Goal: Task Accomplishment & Management: Use online tool/utility

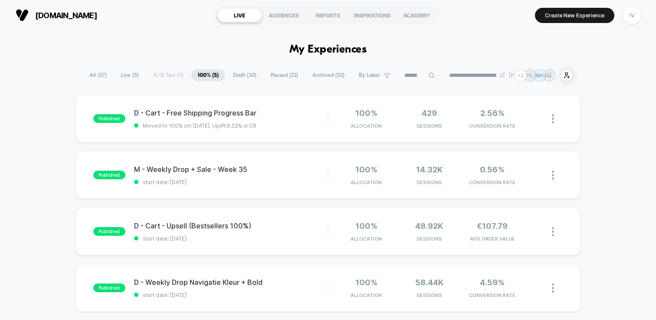
click at [244, 75] on span "Draft ( 30 )" at bounding box center [245, 75] width 36 height 12
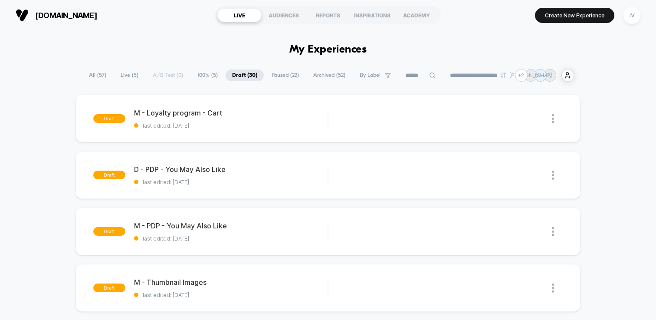
click at [277, 76] on span "Paused ( 22 )" at bounding box center [285, 75] width 40 height 12
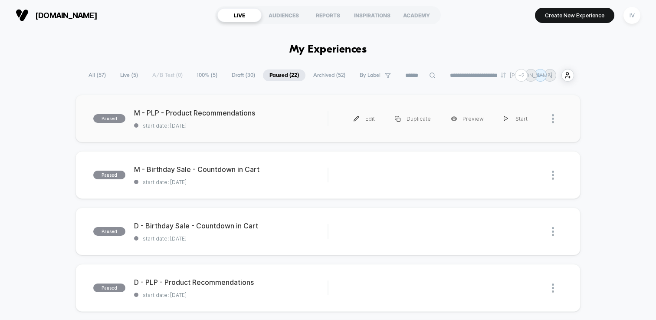
click at [274, 134] on div "paused M - PLP - Product Recommendations start date: [DATE] Edit Duplicate Prev…" at bounding box center [328, 119] width 505 height 48
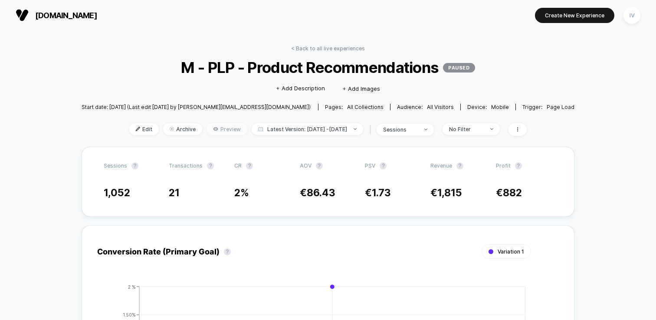
click at [207, 130] on span "Preview" at bounding box center [227, 129] width 41 height 12
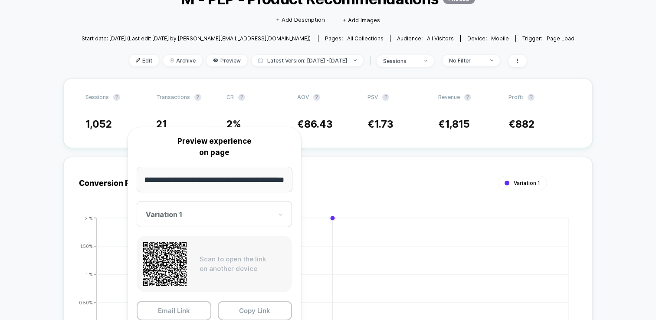
scroll to position [77, 0]
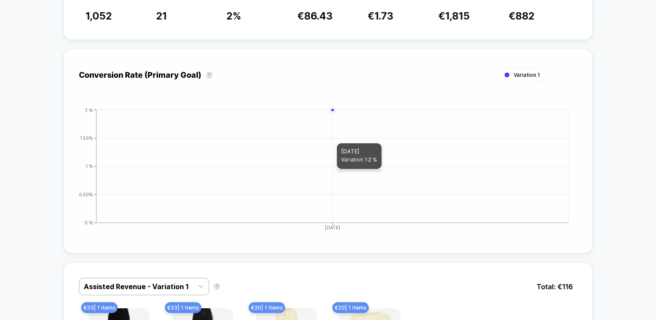
scroll to position [0, 0]
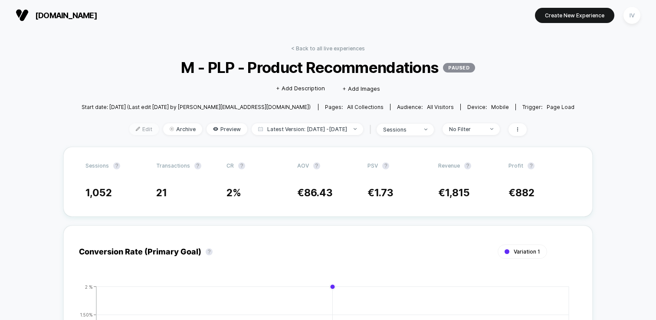
click at [132, 125] on span "Edit" at bounding box center [144, 129] width 30 height 12
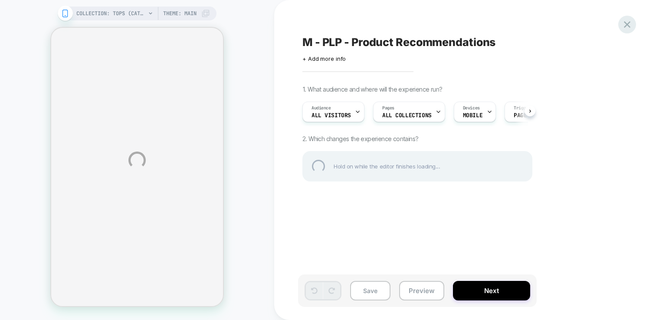
click at [627, 25] on div at bounding box center [628, 25] width 18 height 18
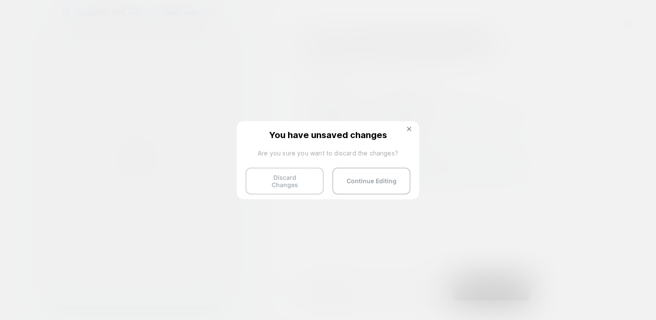
click at [270, 186] on button "Discard Changes" at bounding box center [285, 181] width 78 height 27
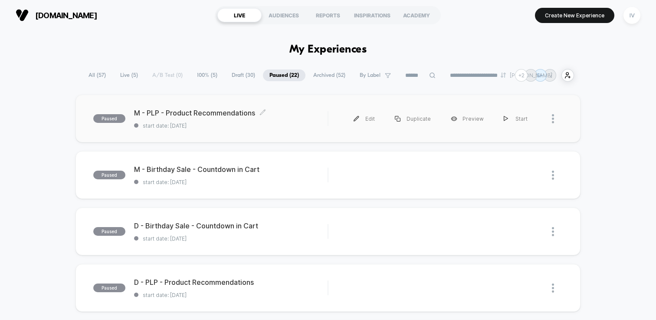
click at [238, 130] on div "paused M - PLP - Product Recommendations Click to edit experience details Click…" at bounding box center [328, 119] width 505 height 48
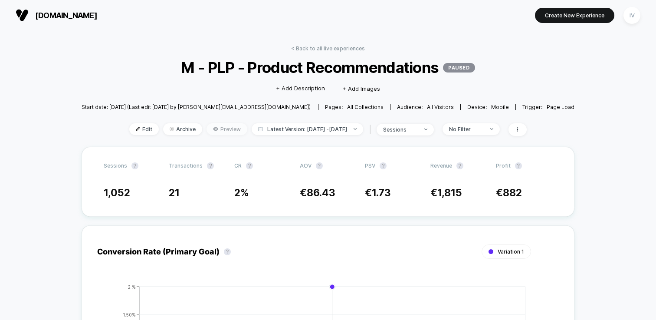
click at [210, 128] on span "Preview" at bounding box center [227, 129] width 41 height 12
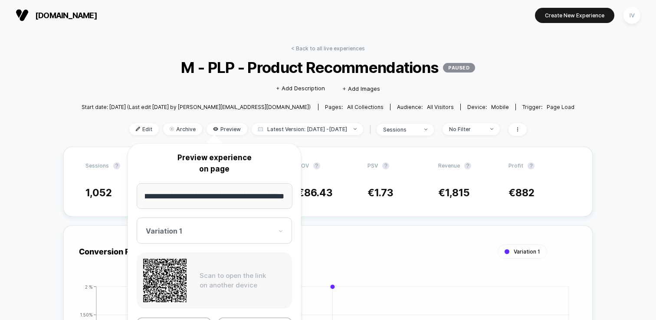
scroll to position [187, 0]
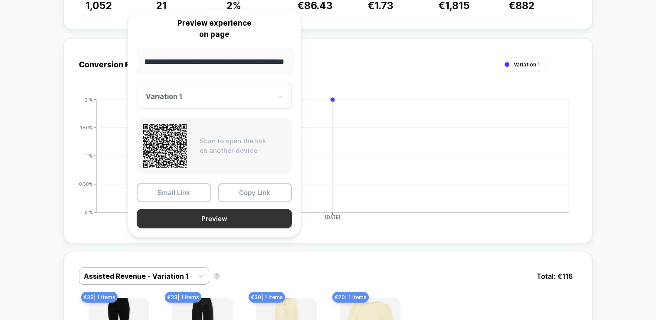
click at [227, 222] on button "Preview" at bounding box center [214, 219] width 155 height 20
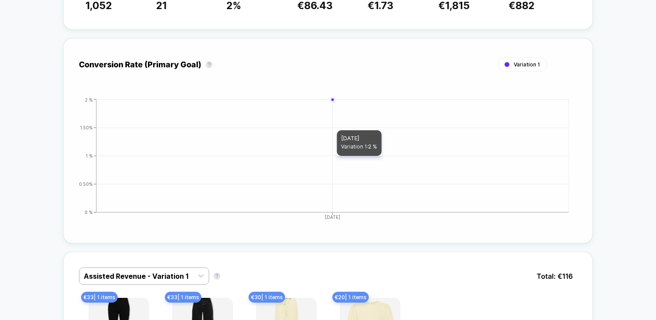
scroll to position [0, 0]
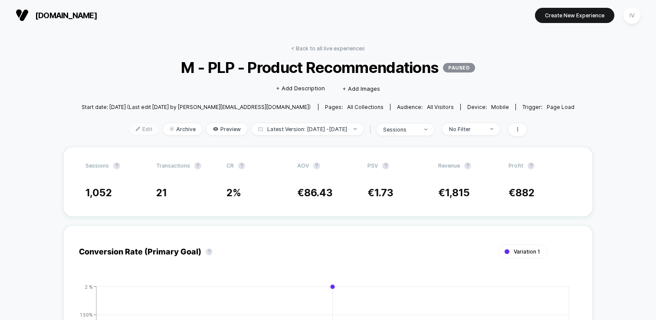
click at [129, 131] on span "Edit" at bounding box center [144, 129] width 30 height 12
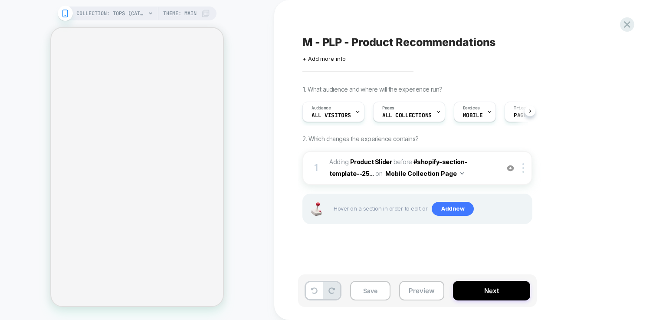
scroll to position [0, 0]
click at [372, 163] on b "Product Slider" at bounding box center [371, 161] width 42 height 7
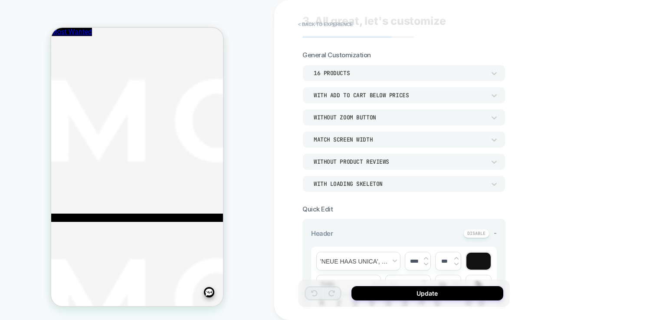
scroll to position [0, 0]
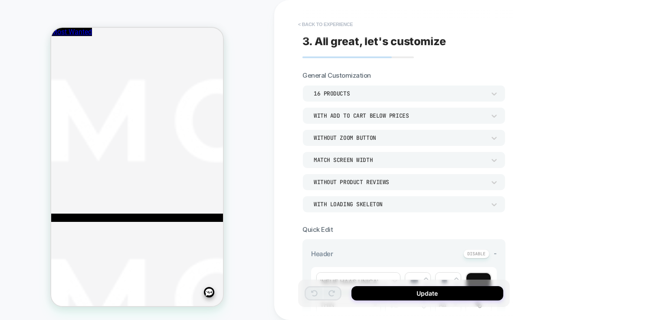
click at [322, 24] on button "< Back to experience" at bounding box center [325, 24] width 63 height 14
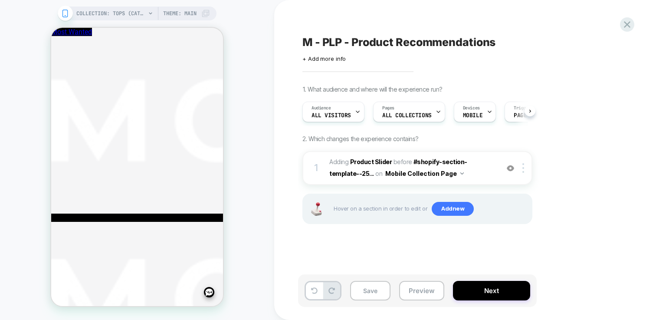
scroll to position [0, 0]
click at [627, 25] on icon at bounding box center [627, 24] width 7 height 7
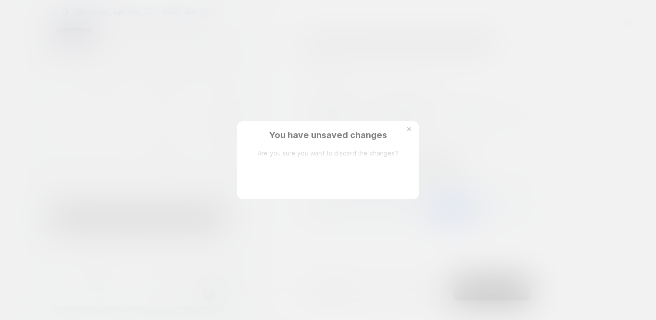
click at [271, 180] on button "Discard Changes" at bounding box center [285, 181] width 78 height 27
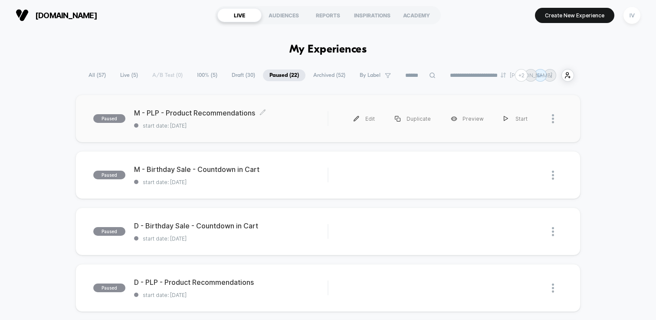
click at [256, 133] on div "paused M - PLP - Product Recommendations Click to edit experience details Click…" at bounding box center [328, 119] width 505 height 48
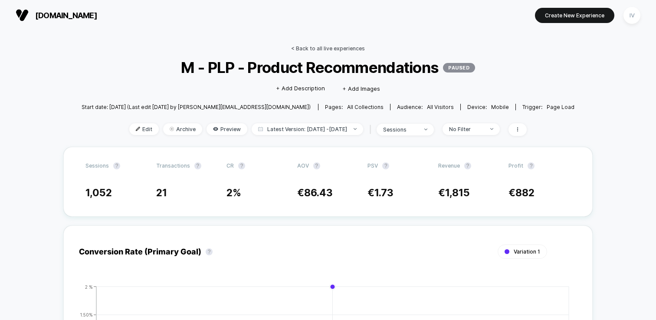
click at [320, 47] on link "< Back to all live experiences" at bounding box center [328, 48] width 74 height 7
